Goal: Information Seeking & Learning: Understand process/instructions

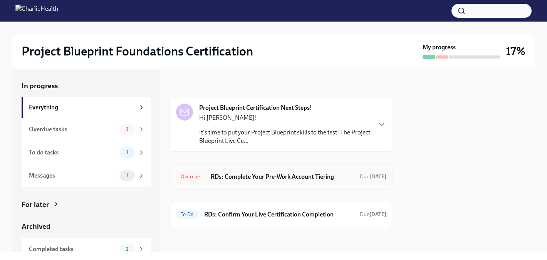
click at [274, 177] on h6 "RDs: Complete Your Pre-Work Account Tiering" at bounding box center [282, 176] width 143 height 8
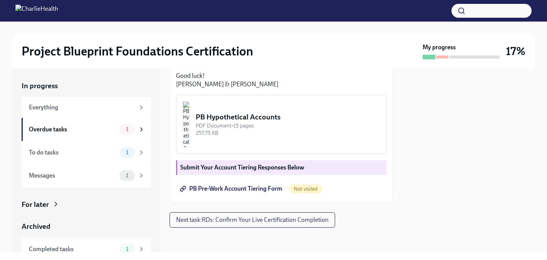
scroll to position [289, 0]
click at [311, 126] on div "PDF Document • 15 pages" at bounding box center [288, 125] width 184 height 7
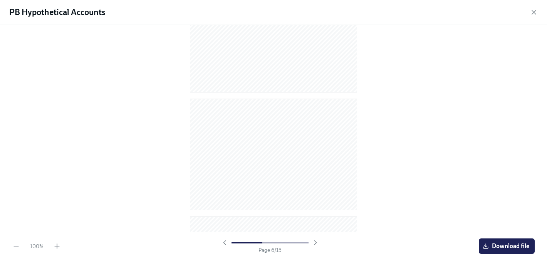
scroll to position [0, 0]
